Goal: Find contact information: Find contact information

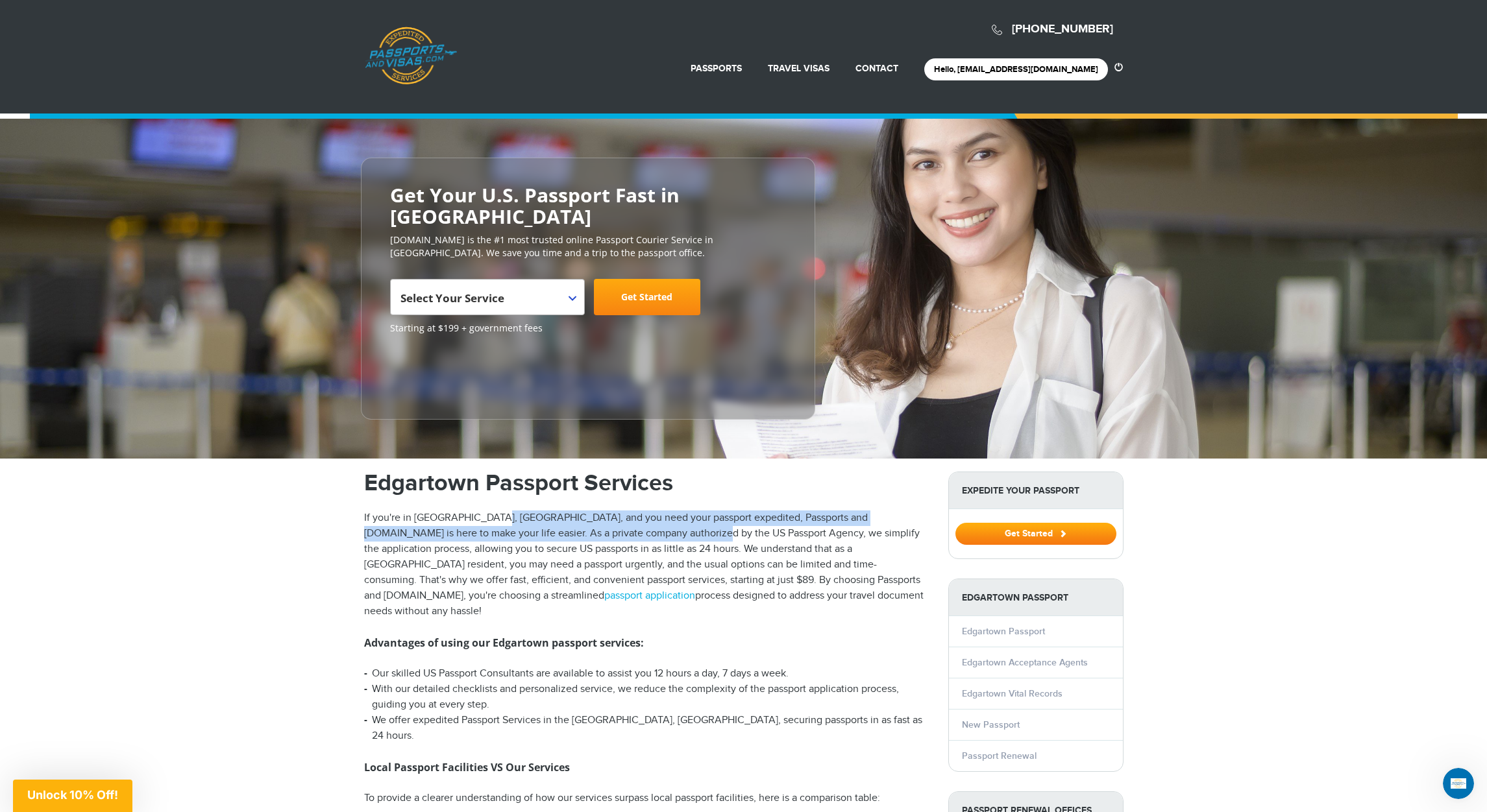
drag, startPoint x: 495, startPoint y: 515, endPoint x: 638, endPoint y: 535, distance: 144.4
click at [638, 535] on p "If you're in [GEOGRAPHIC_DATA], [GEOGRAPHIC_DATA], and you need your passport e…" at bounding box center [646, 565] width 564 height 109
copy p "nd you need your passport expedited, Passports and [DOMAIN_NAME] is here to mak…"
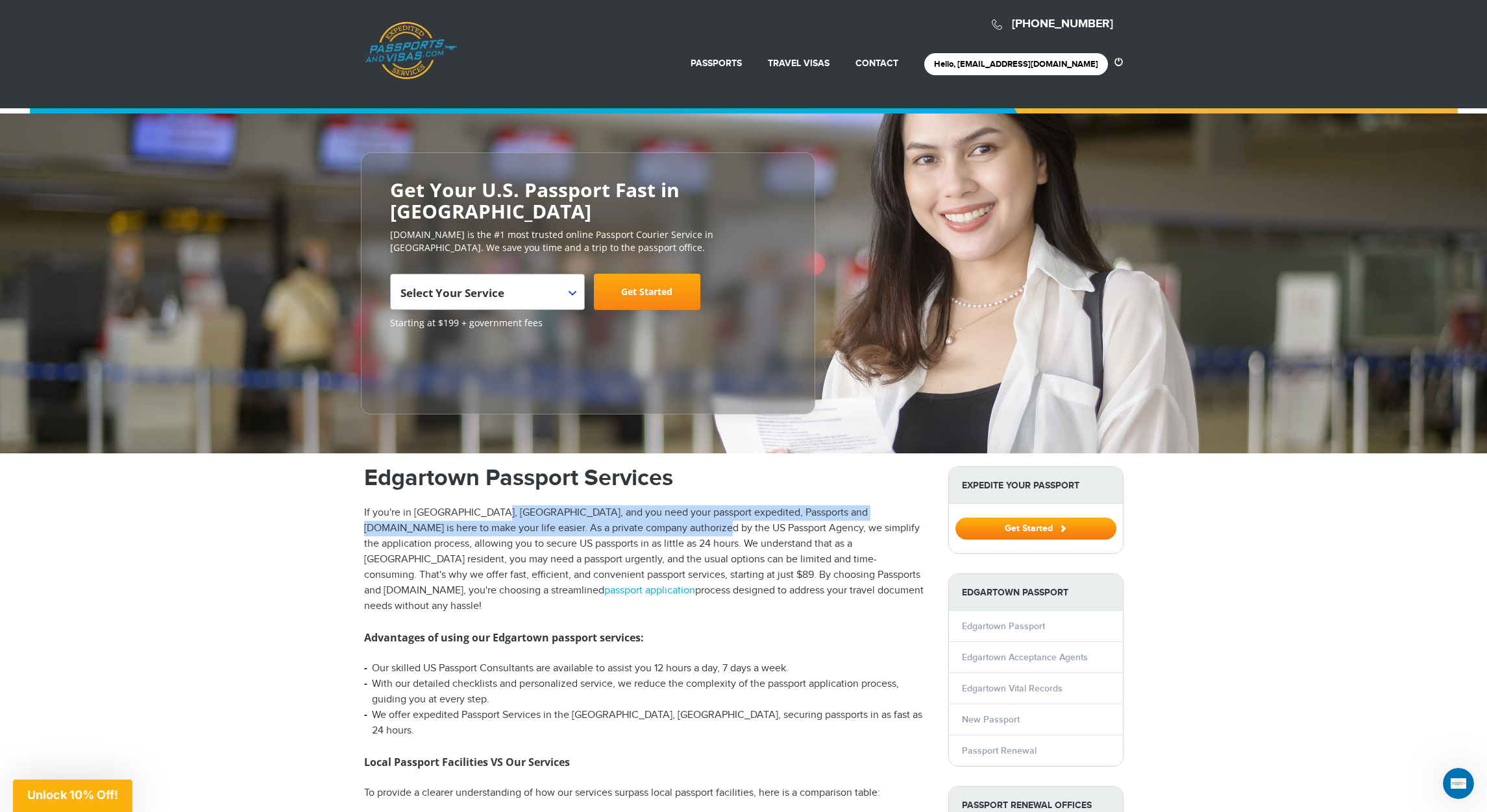
scroll to position [51, 0]
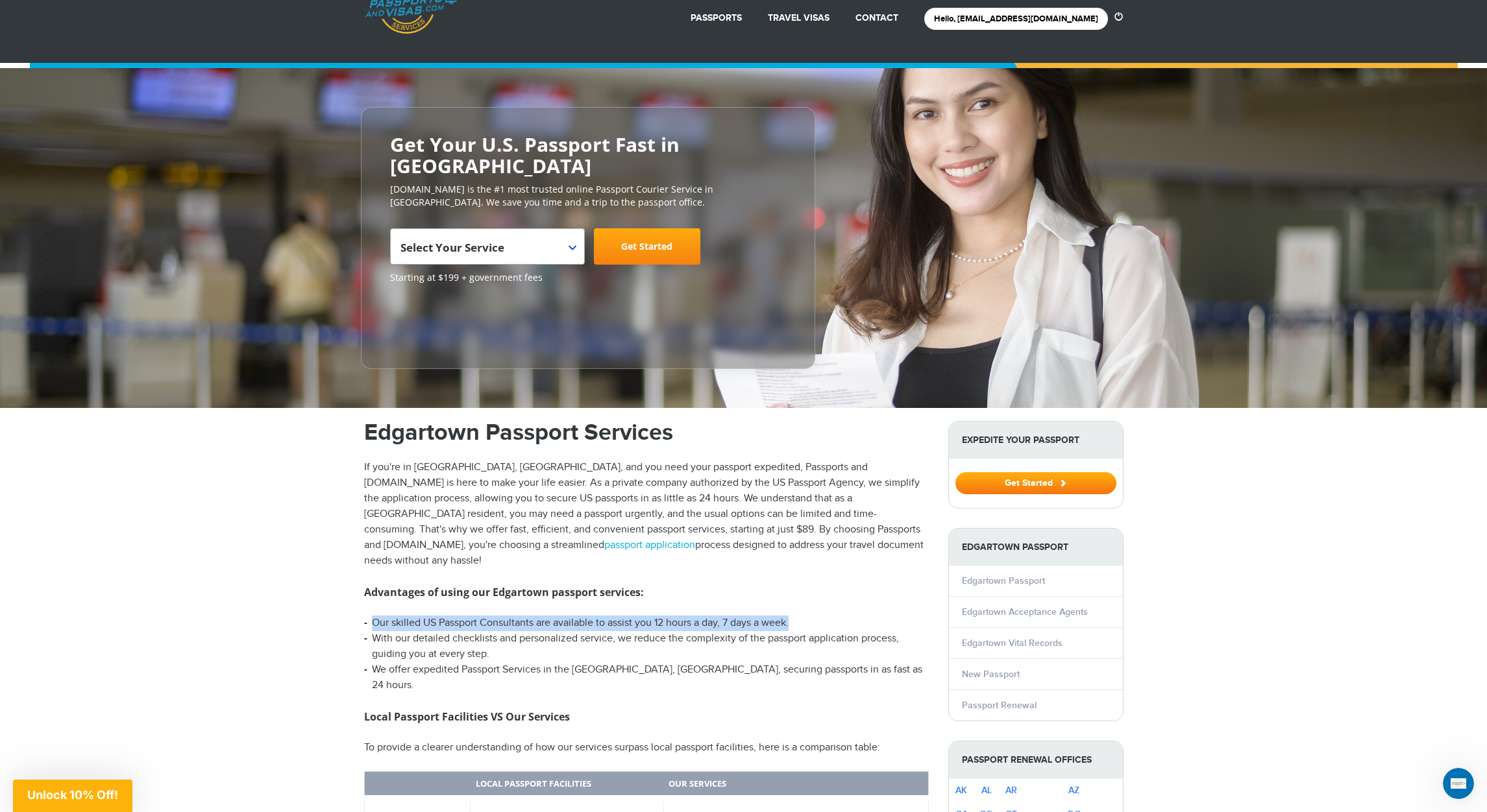
drag, startPoint x: 810, startPoint y: 602, endPoint x: 373, endPoint y: 599, distance: 437.0
click at [373, 616] on li "Our skilled US Passport Consultants are available to assist you 12 hours a day,…" at bounding box center [646, 623] width 564 height 15
copy li "Our skilled US Passport Consultants are available to assist you 12 hours a day,…"
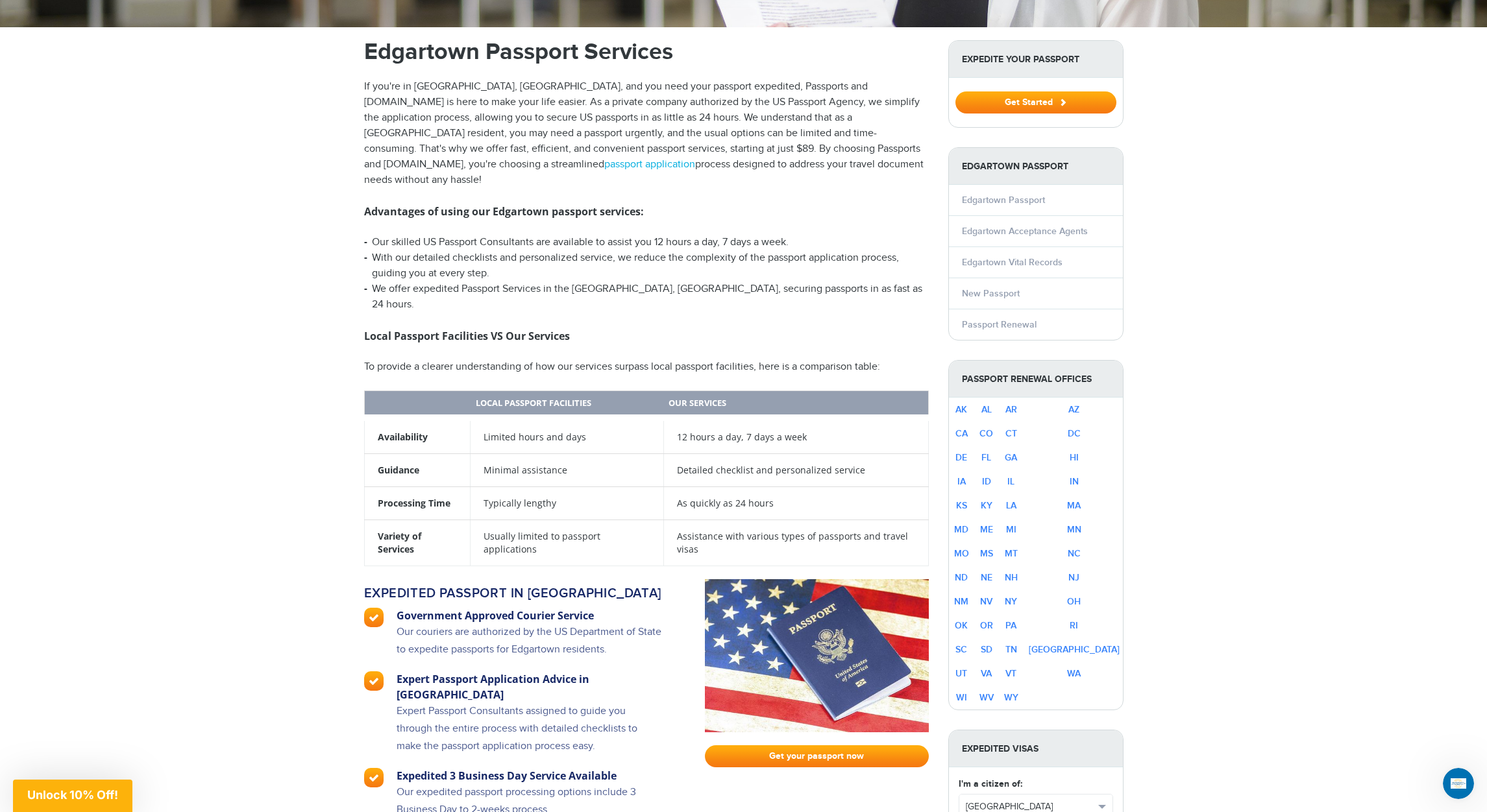
scroll to position [429, 0]
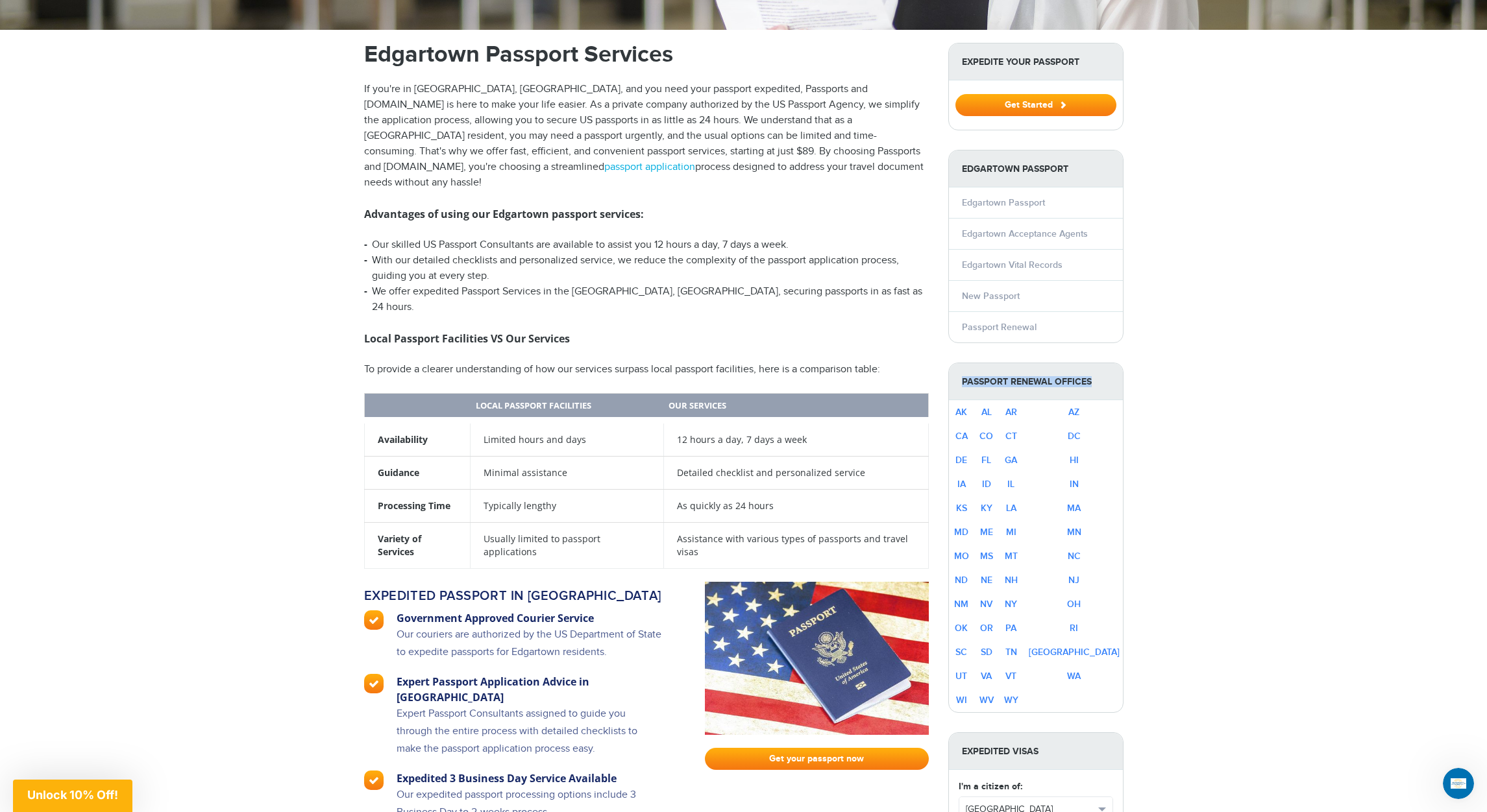
drag, startPoint x: 960, startPoint y: 380, endPoint x: 1092, endPoint y: 379, distance: 132.0
click at [1092, 379] on strong "Passport Renewal Offices" at bounding box center [1036, 381] width 174 height 37
click at [1092, 378] on strong "Passport Renewal Offices" at bounding box center [1036, 381] width 174 height 37
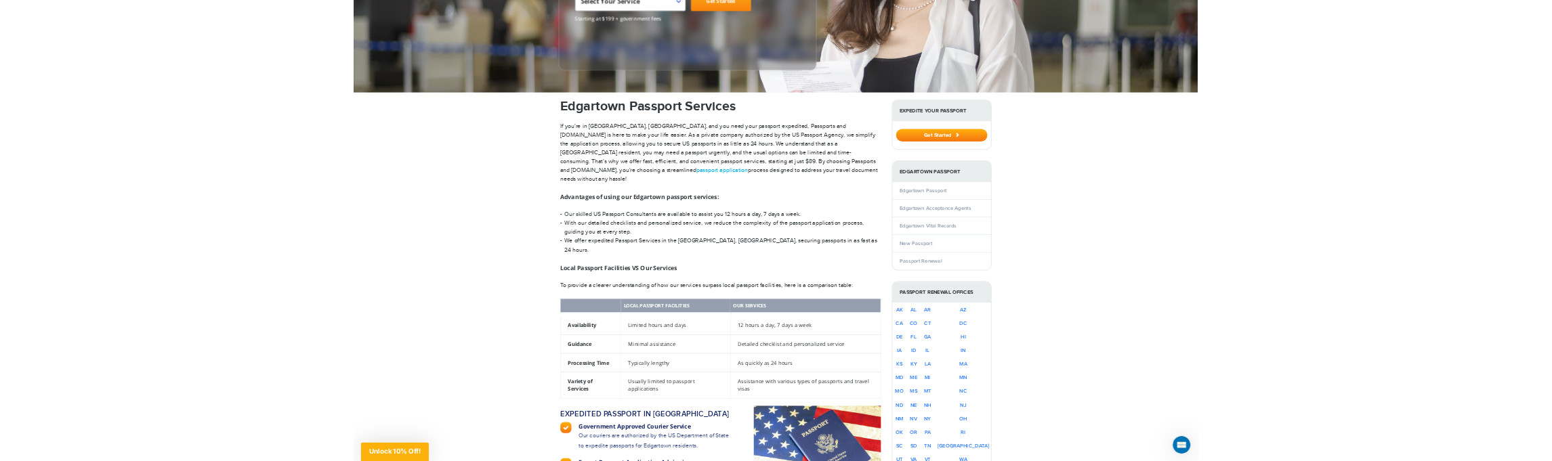
scroll to position [179, 0]
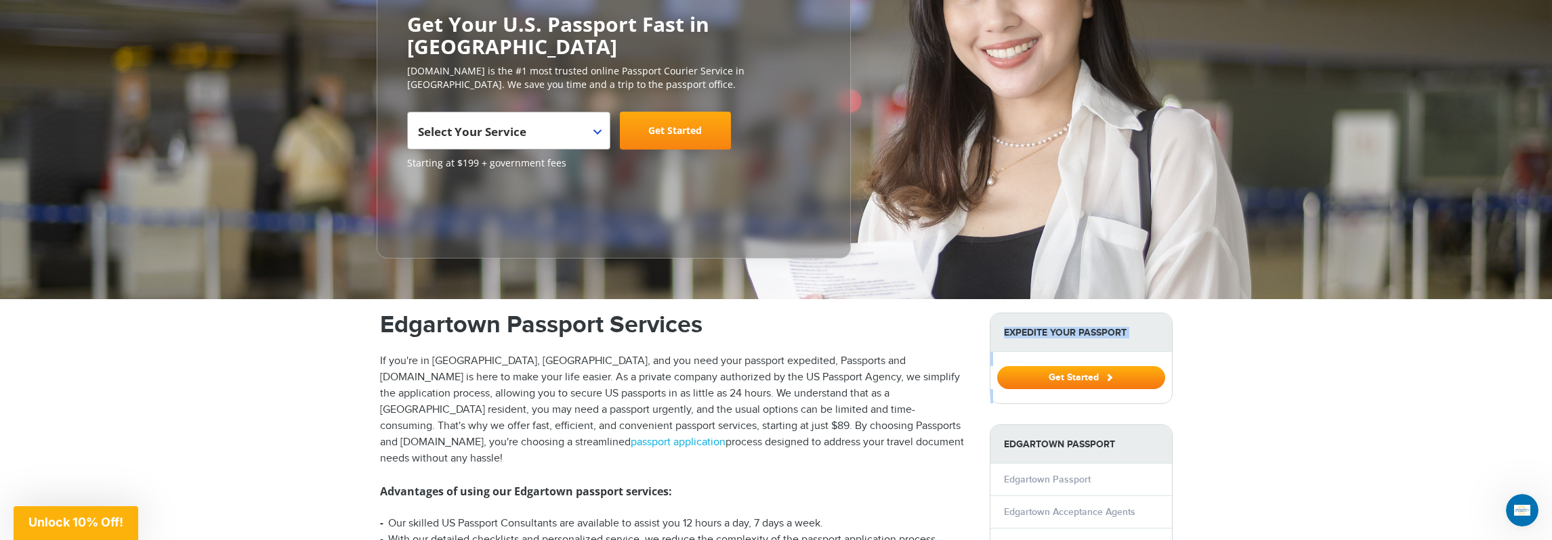
drag, startPoint x: 378, startPoint y: 535, endPoint x: 360, endPoint y: 440, distance: 97.1
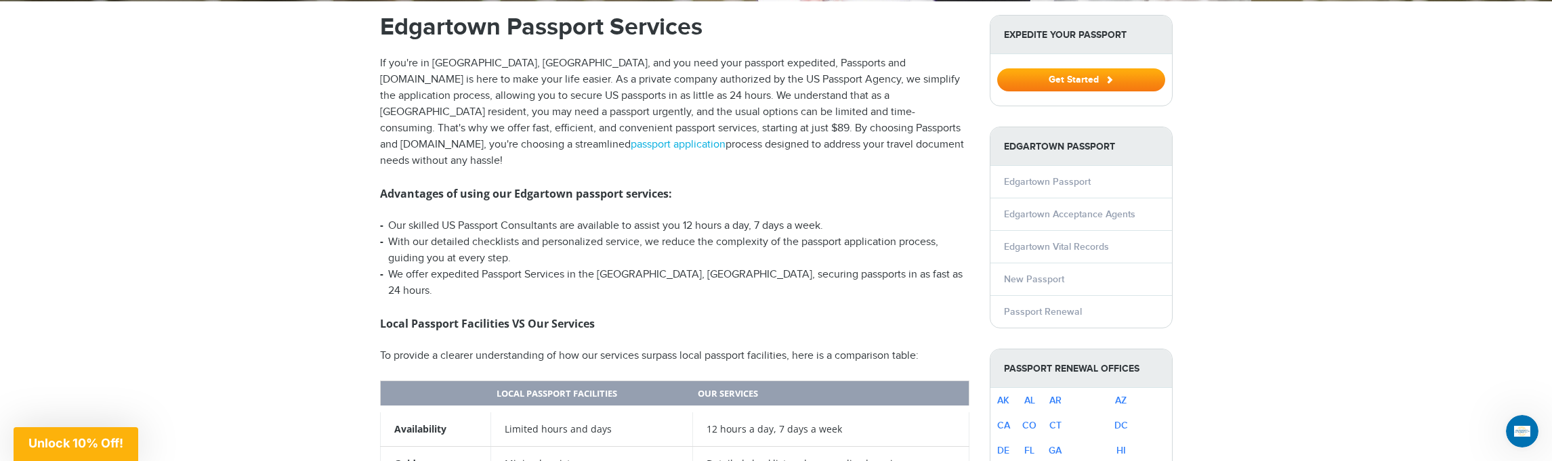
scroll to position [342, 0]
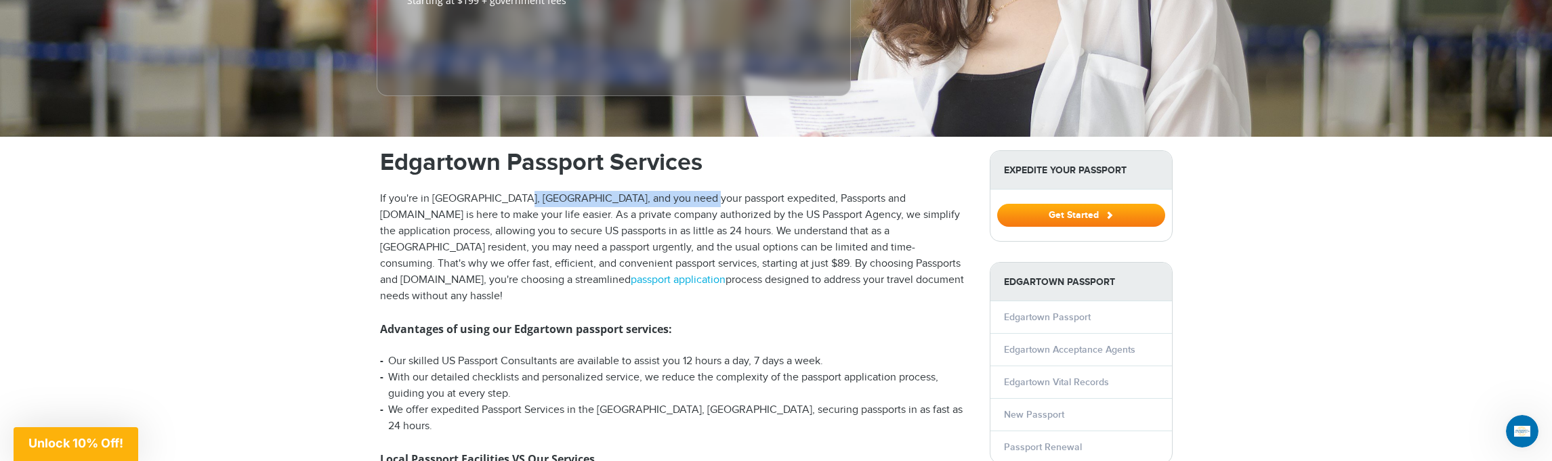
drag, startPoint x: 512, startPoint y: 199, endPoint x: 694, endPoint y: 192, distance: 181.6
click at [694, 192] on p "If you're in [GEOGRAPHIC_DATA], [GEOGRAPHIC_DATA], and you need your passport e…" at bounding box center [674, 248] width 589 height 114
drag, startPoint x: 510, startPoint y: 196, endPoint x: 692, endPoint y: 195, distance: 182.2
click at [692, 195] on p "If you're in [GEOGRAPHIC_DATA], [GEOGRAPHIC_DATA], and you need your passport e…" at bounding box center [674, 248] width 589 height 114
copy p "and you need your passport expedited"
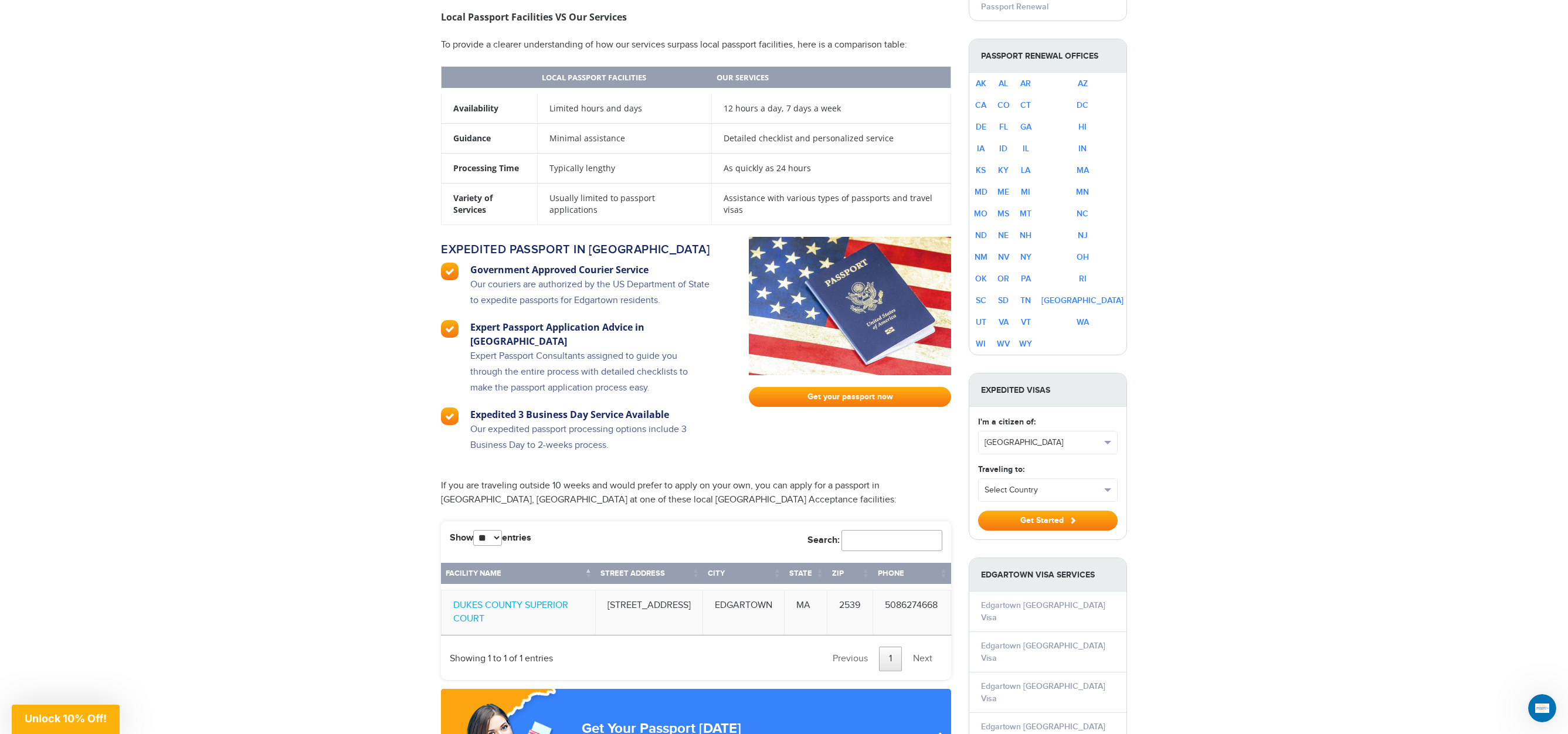
scroll to position [746, 0]
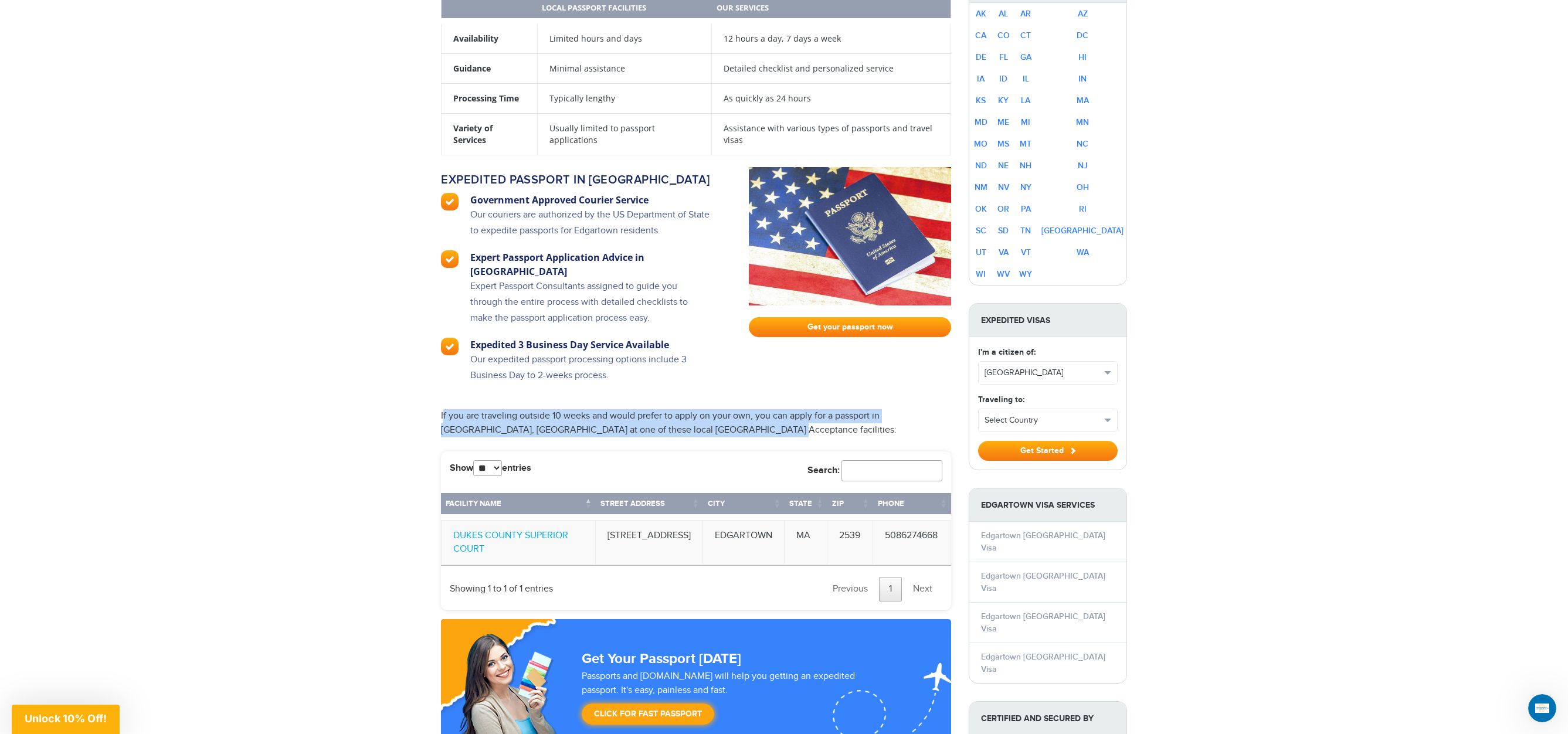
drag, startPoint x: 444, startPoint y: 370, endPoint x: 716, endPoint y: 379, distance: 272.1
click at [716, 399] on p "If you are traveling outside 10 weeks and would prefer to apply on your own, yo…" at bounding box center [695, 423] width 510 height 29
click at [725, 399] on p "If you are traveling outside 10 weeks and would prefer to apply on your own, yo…" at bounding box center [695, 423] width 510 height 29
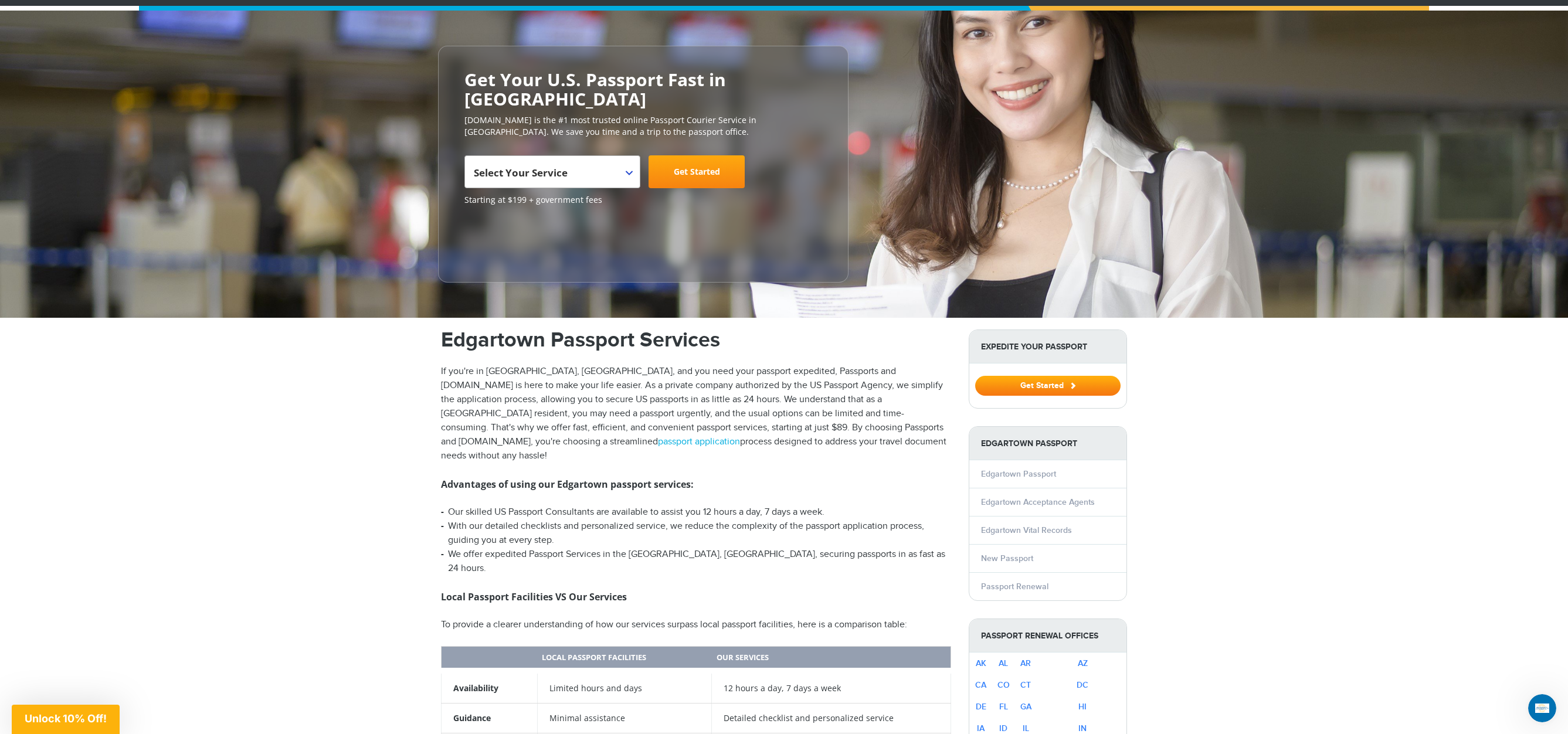
scroll to position [0, 0]
